Goal: Information Seeking & Learning: Find specific fact

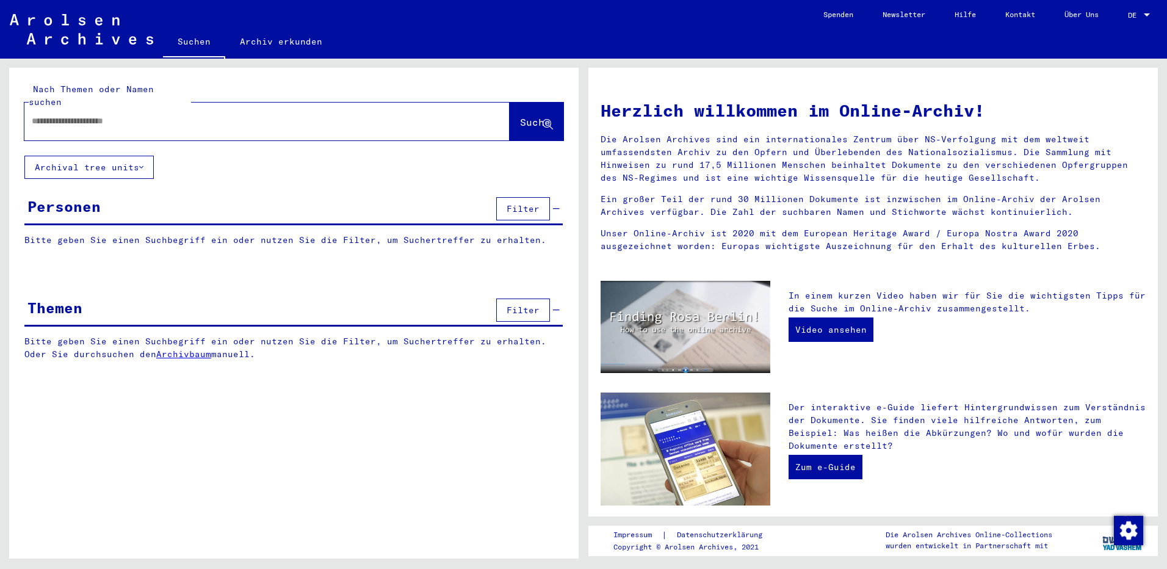
drag, startPoint x: 0, startPoint y: 0, endPoint x: 219, endPoint y: 104, distance: 242.5
click at [216, 115] on input "text" at bounding box center [252, 121] width 441 height 13
type input "*"
click at [142, 115] on input "text" at bounding box center [252, 121] width 441 height 13
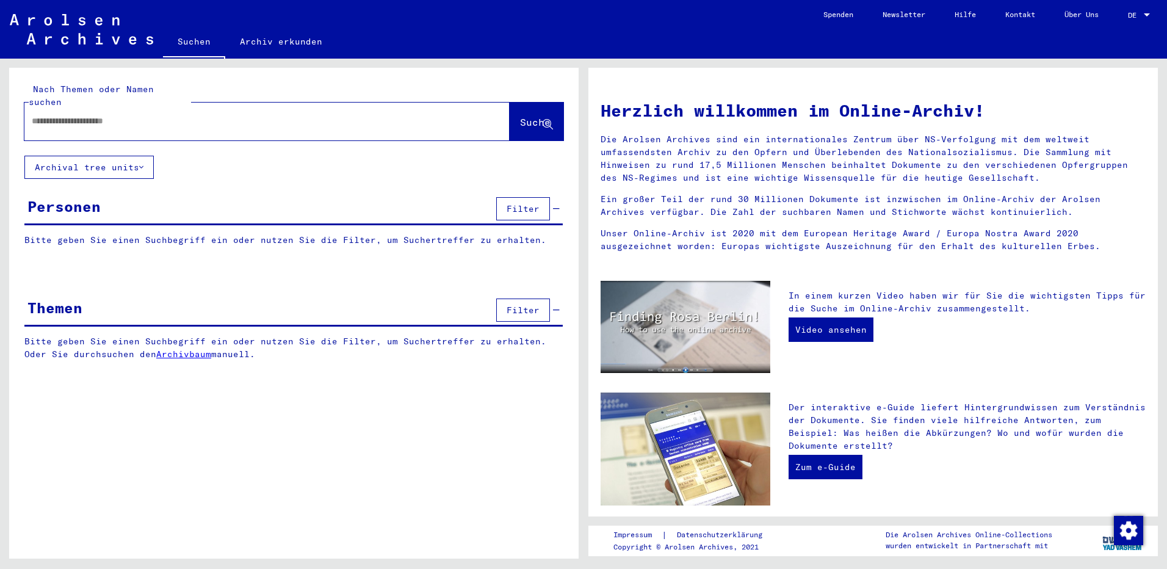
paste input "**********"
type input "**********"
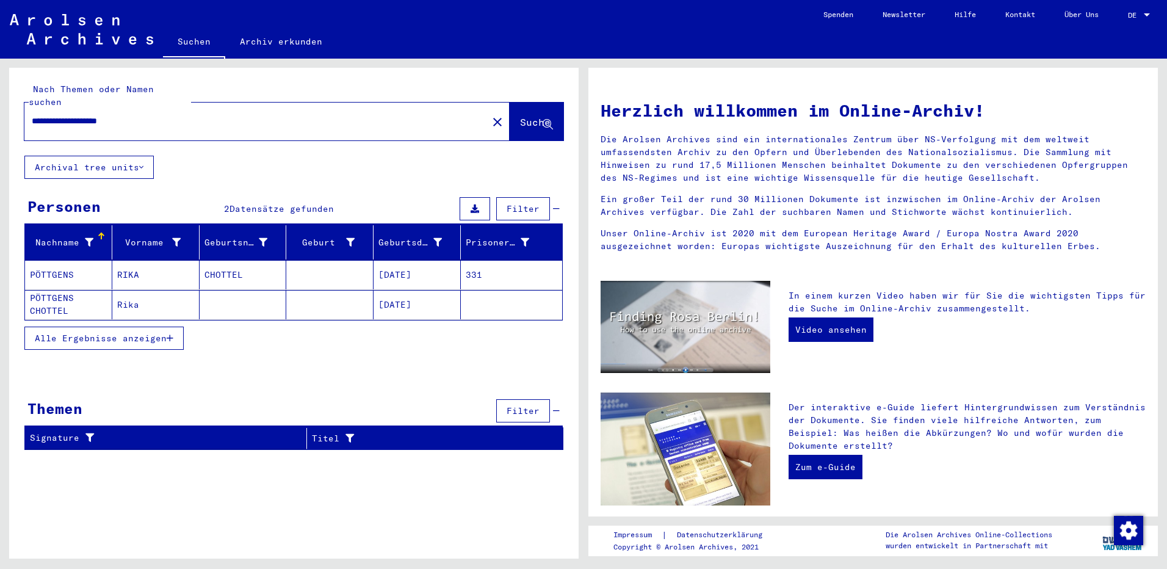
click at [84, 260] on mat-cell "PÖTTGENS" at bounding box center [68, 274] width 87 height 29
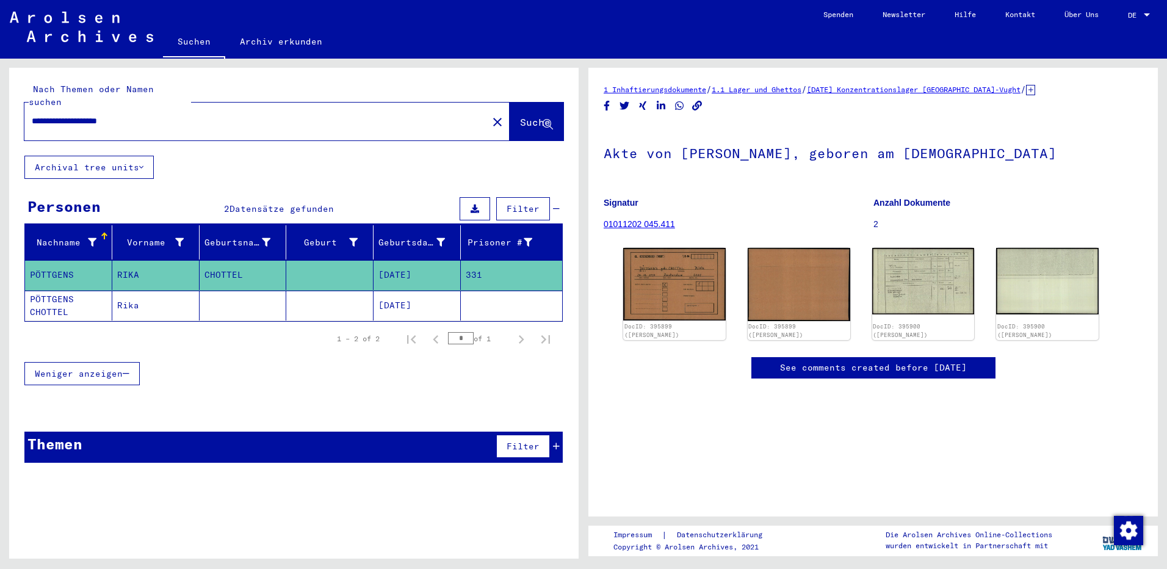
scroll to position [183, 0]
click at [910, 245] on img at bounding box center [922, 280] width 107 height 70
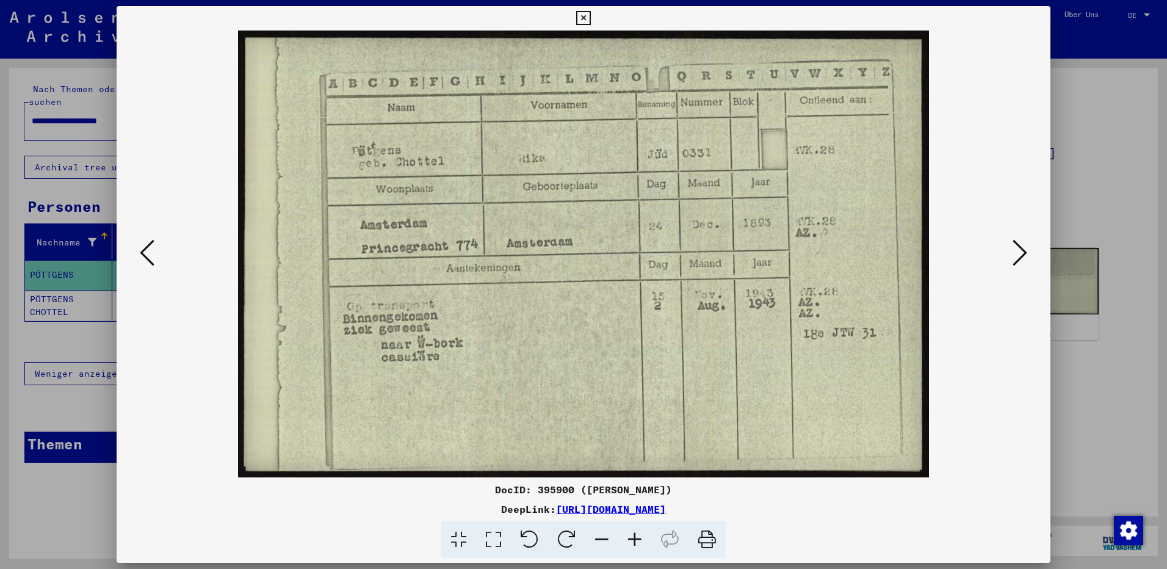
click at [708, 542] on icon at bounding box center [707, 539] width 37 height 37
click at [1137, 146] on div at bounding box center [583, 284] width 1167 height 569
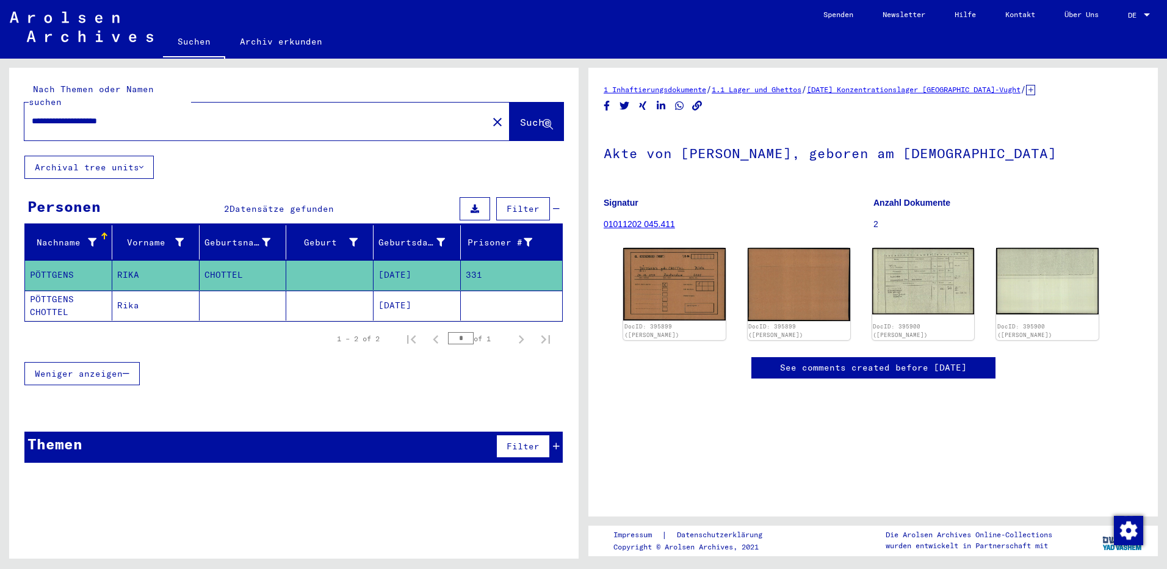
click at [93, 296] on mat-cell "PÖTTGENS CHOTTEL" at bounding box center [68, 306] width 87 height 30
